Goal: Task Accomplishment & Management: Complete application form

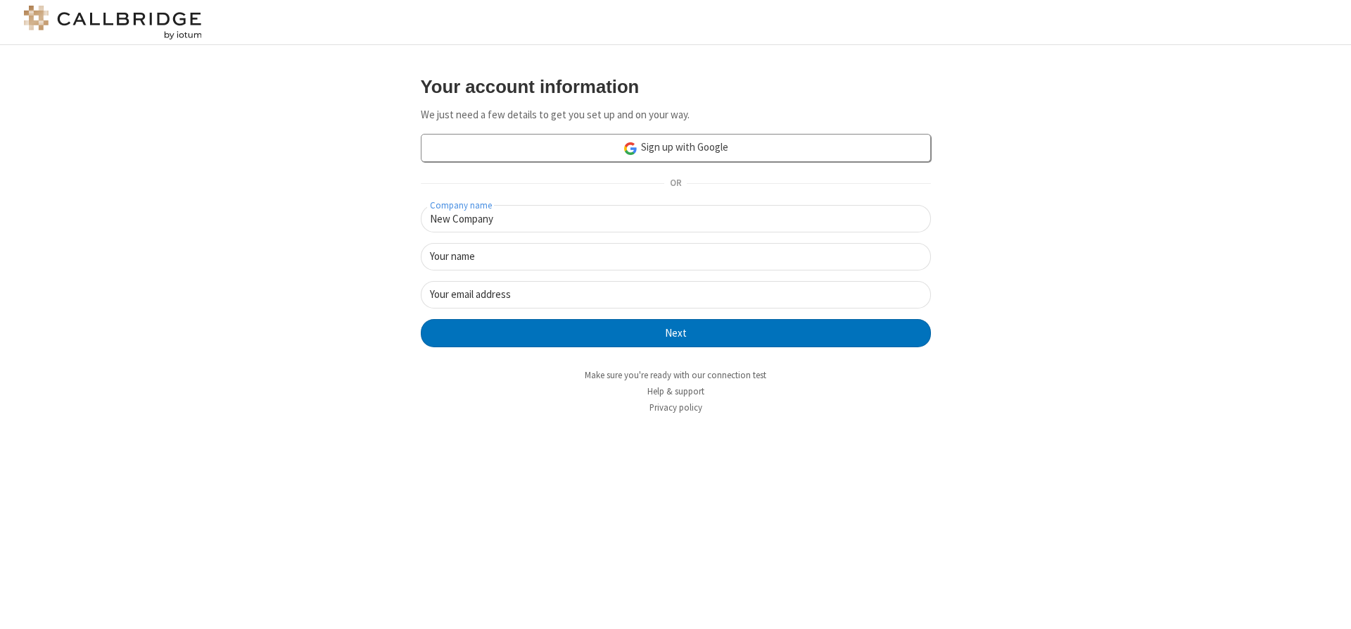
type input "New Company"
type input "New User"
type input "[EMAIL_ADDRESS]"
click button "Next" at bounding box center [676, 333] width 510 height 28
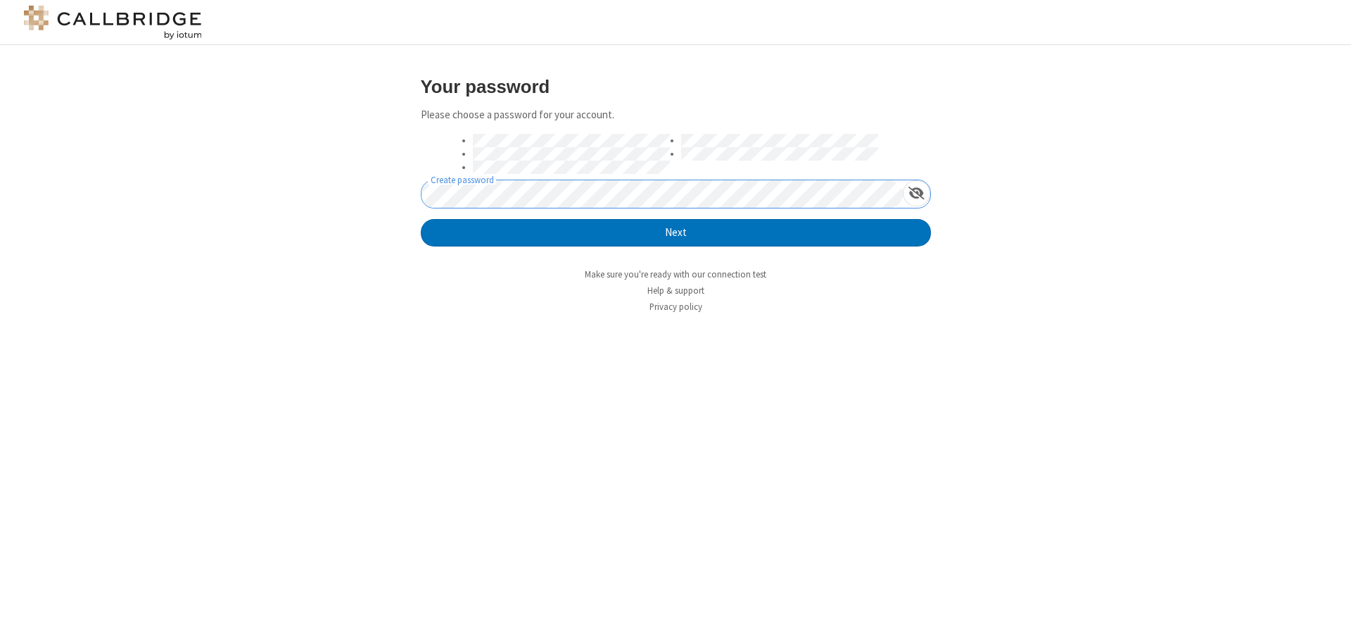
click button "Next" at bounding box center [676, 233] width 510 height 28
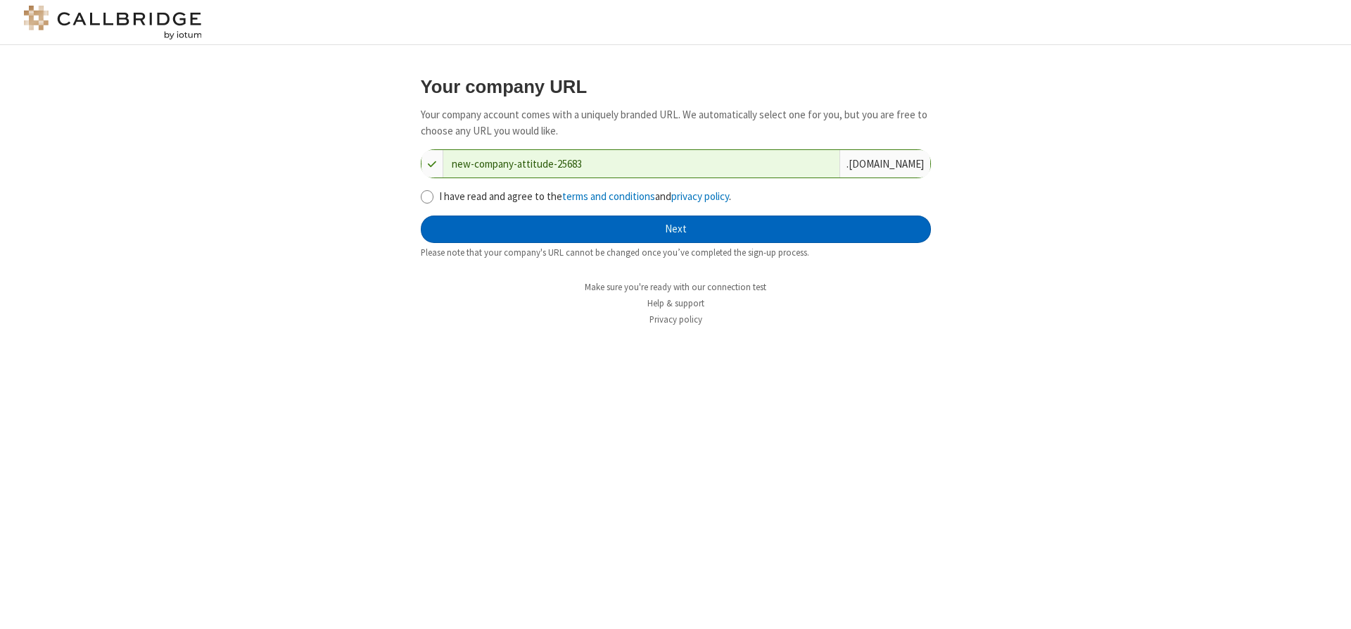
click at [676, 229] on button "Next" at bounding box center [676, 229] width 510 height 28
